Goal: Find contact information: Find contact information

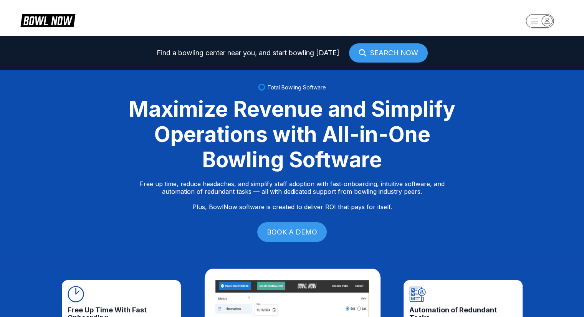
scroll to position [1740, 0]
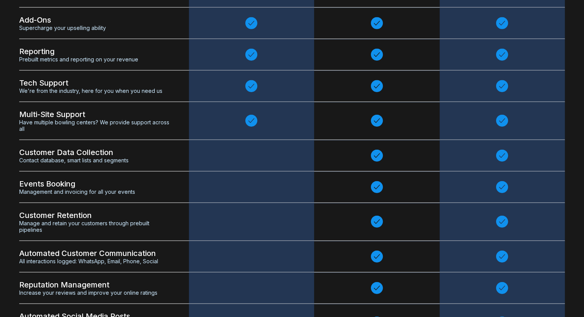
click at [29, 159] on span "Contact database, smart lists and segments" at bounding box center [94, 160] width 150 height 7
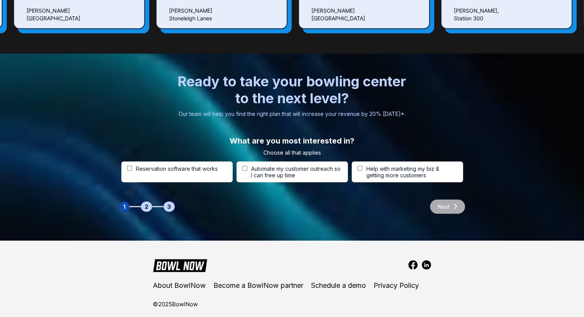
scroll to position [2394, 0]
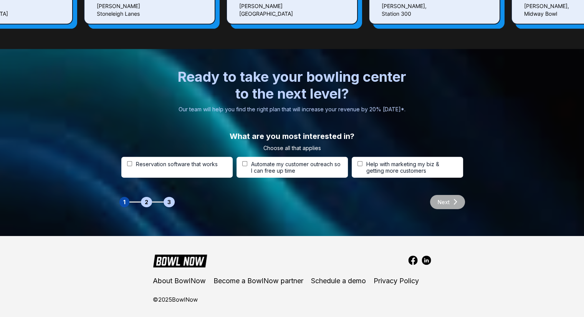
click at [412, 256] on img at bounding box center [413, 261] width 10 height 10
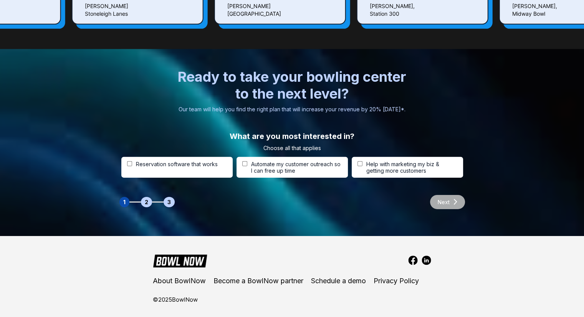
click at [428, 256] on img at bounding box center [427, 261] width 10 height 10
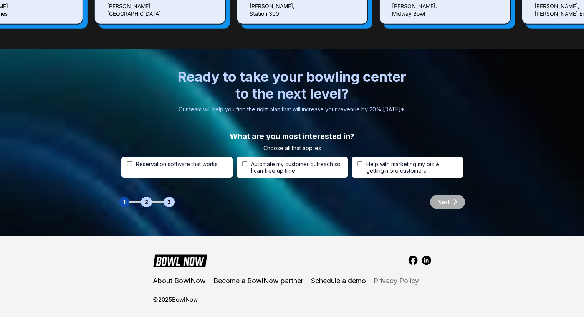
click at [381, 277] on link "Privacy Policy" at bounding box center [396, 281] width 45 height 8
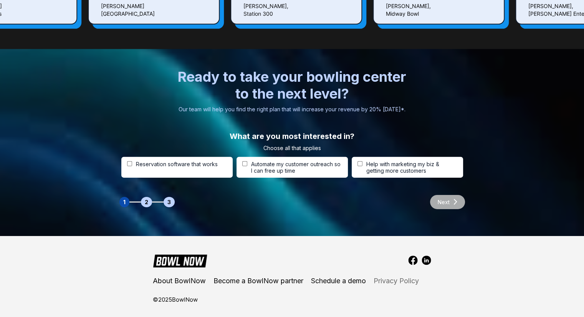
click at [381, 277] on link "Privacy Policy" at bounding box center [396, 281] width 45 height 8
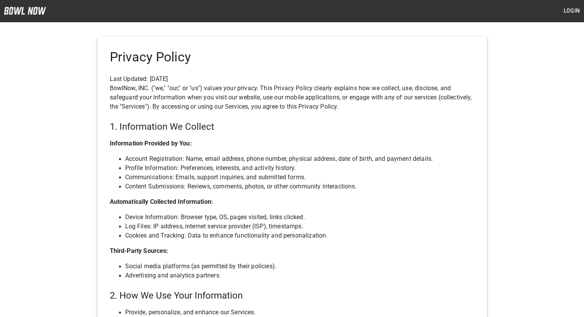
scroll to position [352, 0]
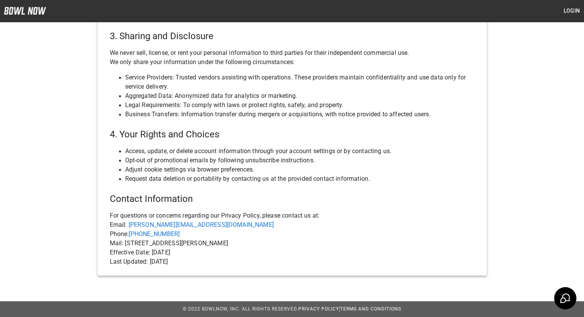
click at [200, 248] on p "Mail: [STREET_ADDRESS][PERSON_NAME]" at bounding box center [292, 243] width 365 height 9
click at [206, 243] on p "Mail: [STREET_ADDRESS][PERSON_NAME]" at bounding box center [292, 243] width 365 height 9
copy link "[PHONE_NUMBER]"
drag, startPoint x: 184, startPoint y: 235, endPoint x: 130, endPoint y: 231, distance: 54.6
click at [130, 231] on p "Phone: [PHONE_NUMBER]" at bounding box center [292, 234] width 365 height 9
